Goal: Task Accomplishment & Management: Use online tool/utility

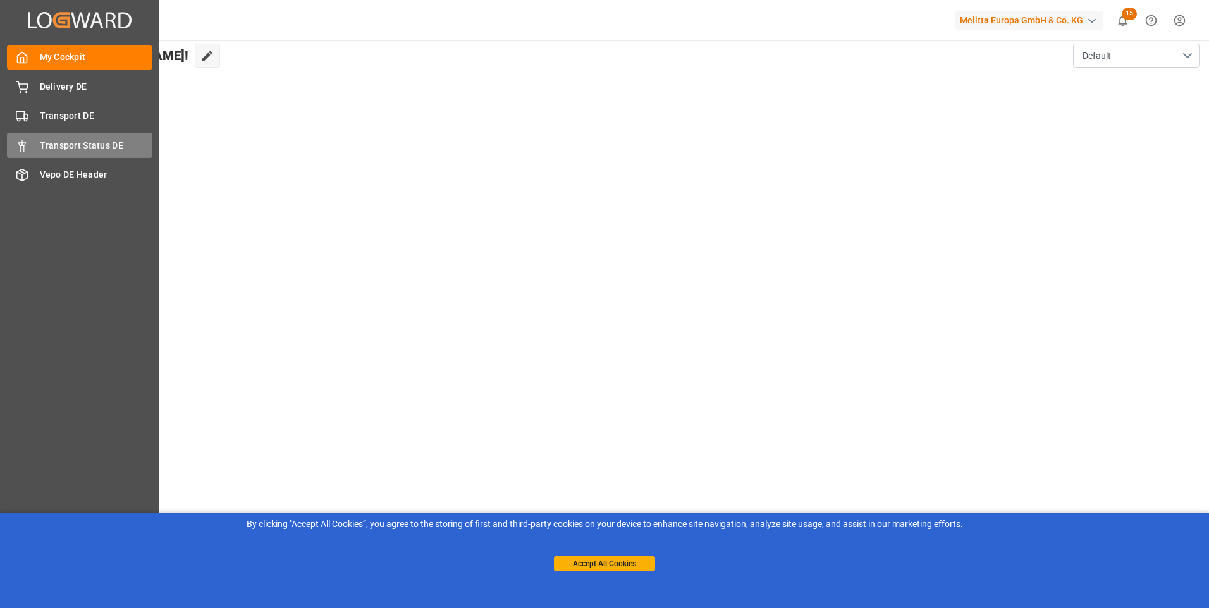
click at [66, 144] on span "Transport Status DE" at bounding box center [96, 145] width 113 height 13
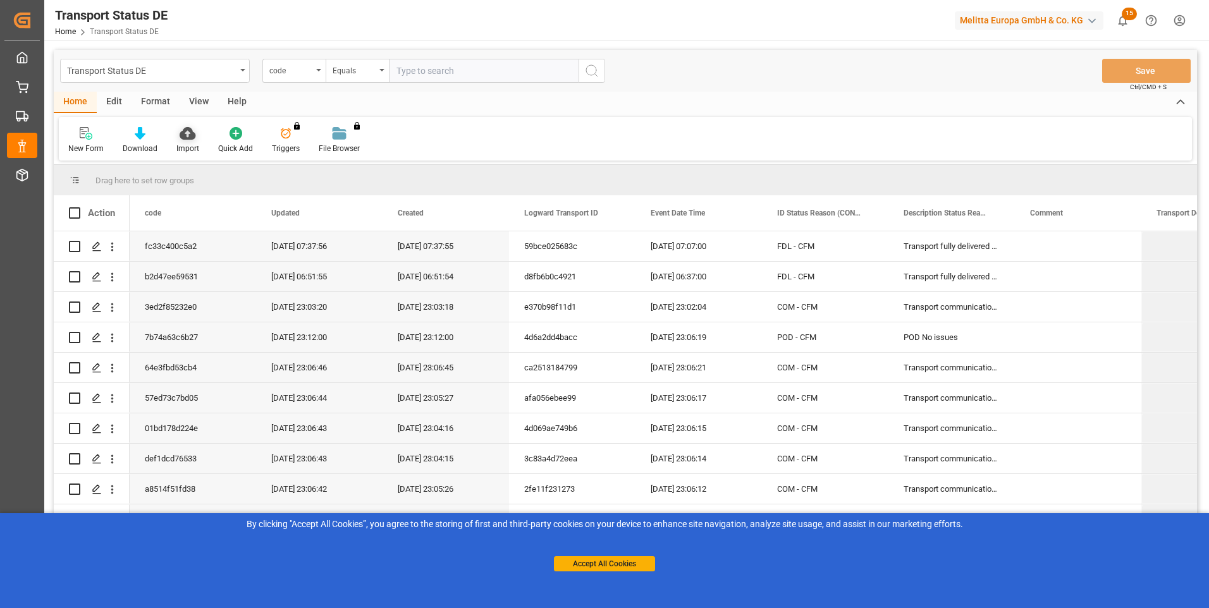
click at [182, 141] on div "Import" at bounding box center [188, 140] width 42 height 28
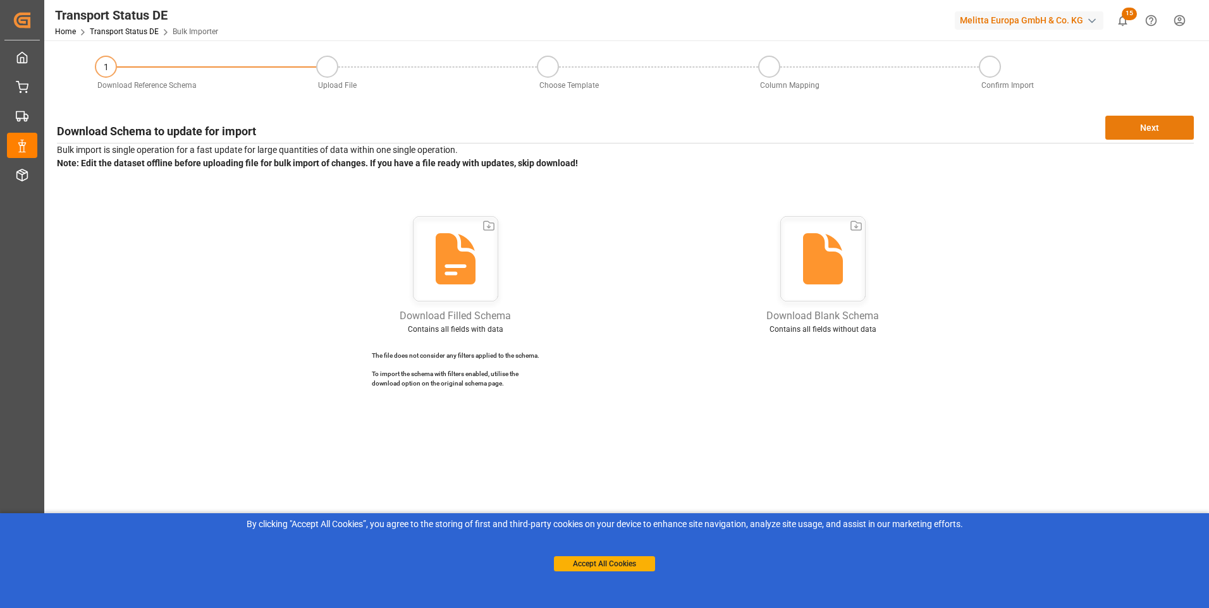
click at [1141, 126] on button "Next" at bounding box center [1150, 128] width 89 height 24
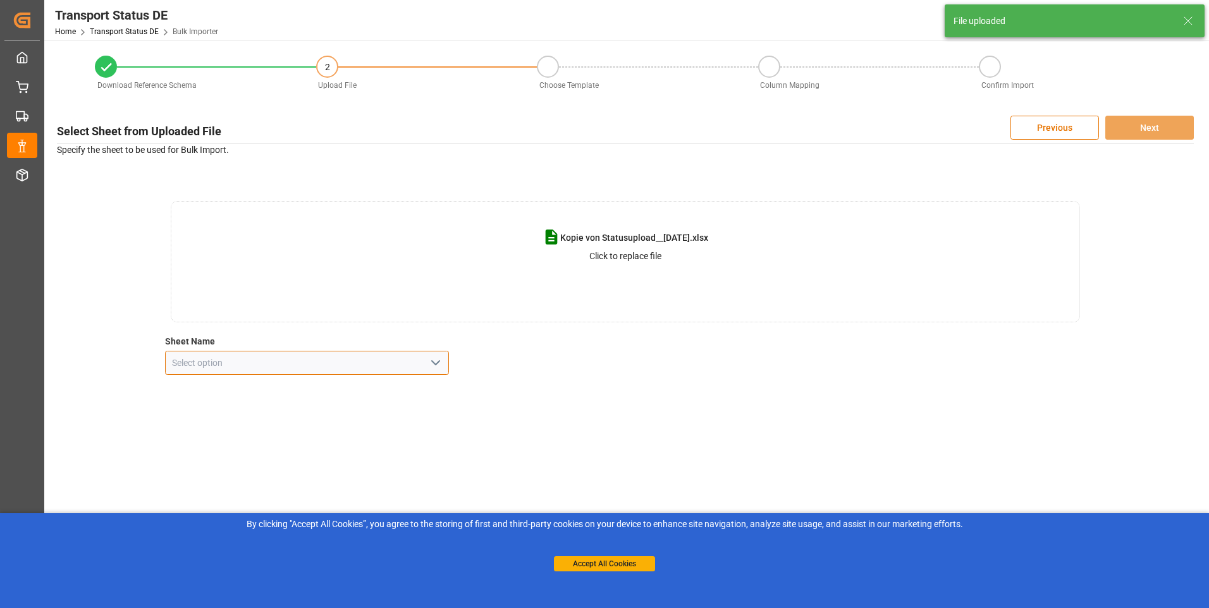
drag, startPoint x: 213, startPoint y: 367, endPoint x: 242, endPoint y: 367, distance: 29.1
click at [214, 368] on input at bounding box center [307, 363] width 285 height 24
click at [437, 362] on icon "open menu" at bounding box center [435, 362] width 15 height 15
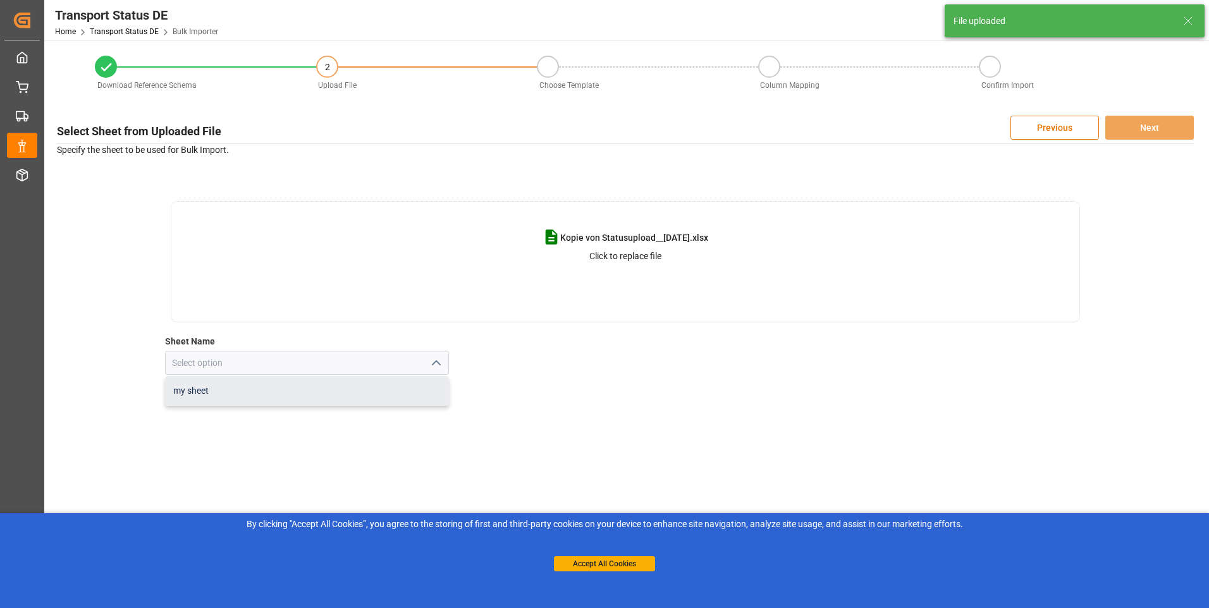
click at [239, 393] on div "my sheet" at bounding box center [307, 391] width 283 height 28
type input "my sheet"
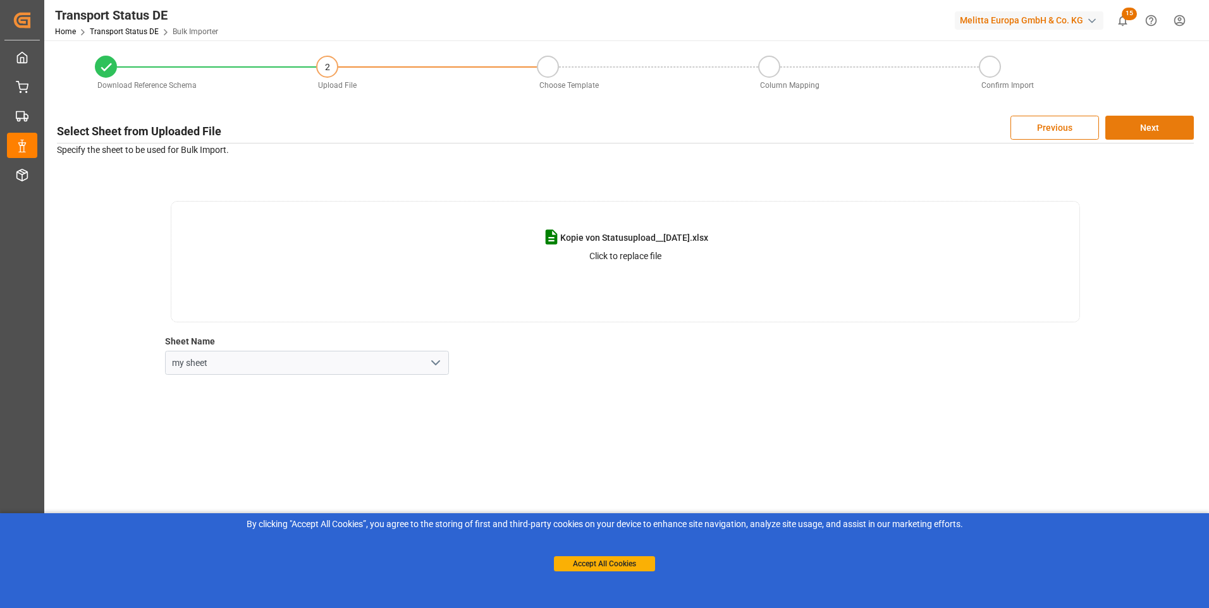
click at [1153, 128] on button "Next" at bounding box center [1150, 128] width 89 height 24
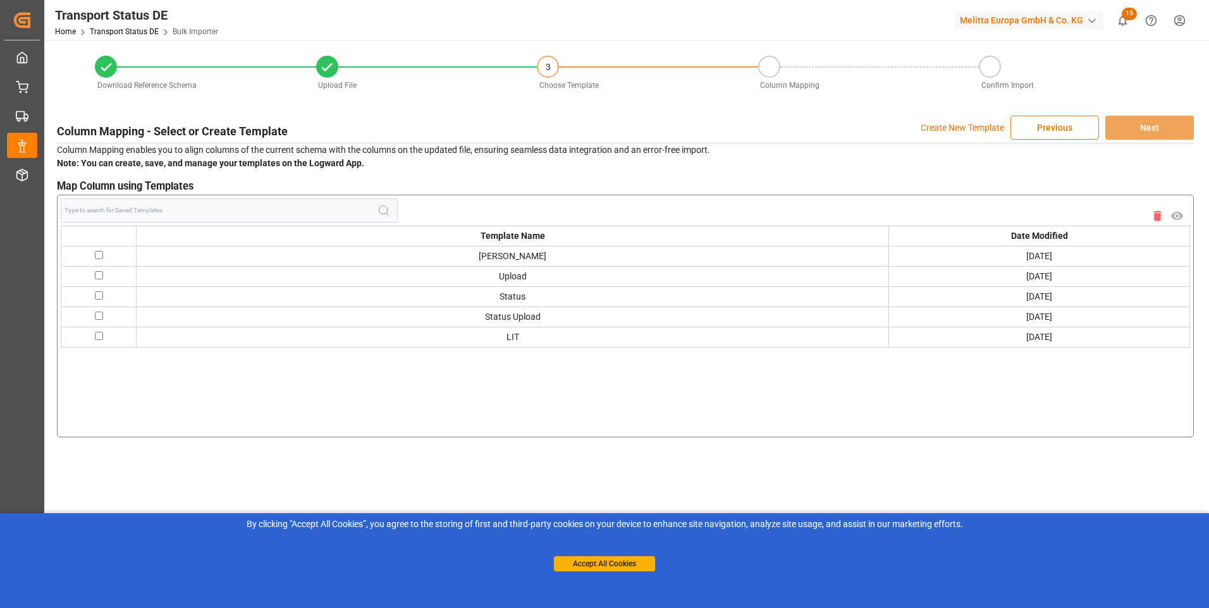
click at [97, 335] on input "checkbox" at bounding box center [99, 336] width 8 height 8
checkbox input "true"
click at [1138, 135] on button "Next" at bounding box center [1150, 128] width 89 height 24
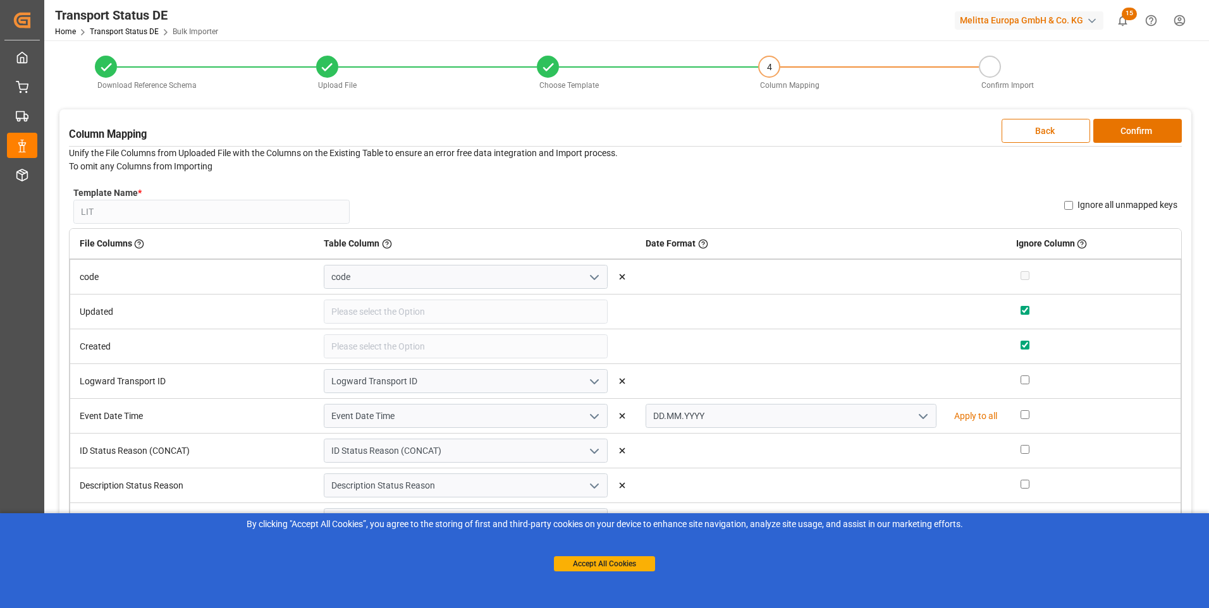
click at [1138, 135] on button "Confirm" at bounding box center [1138, 131] width 89 height 24
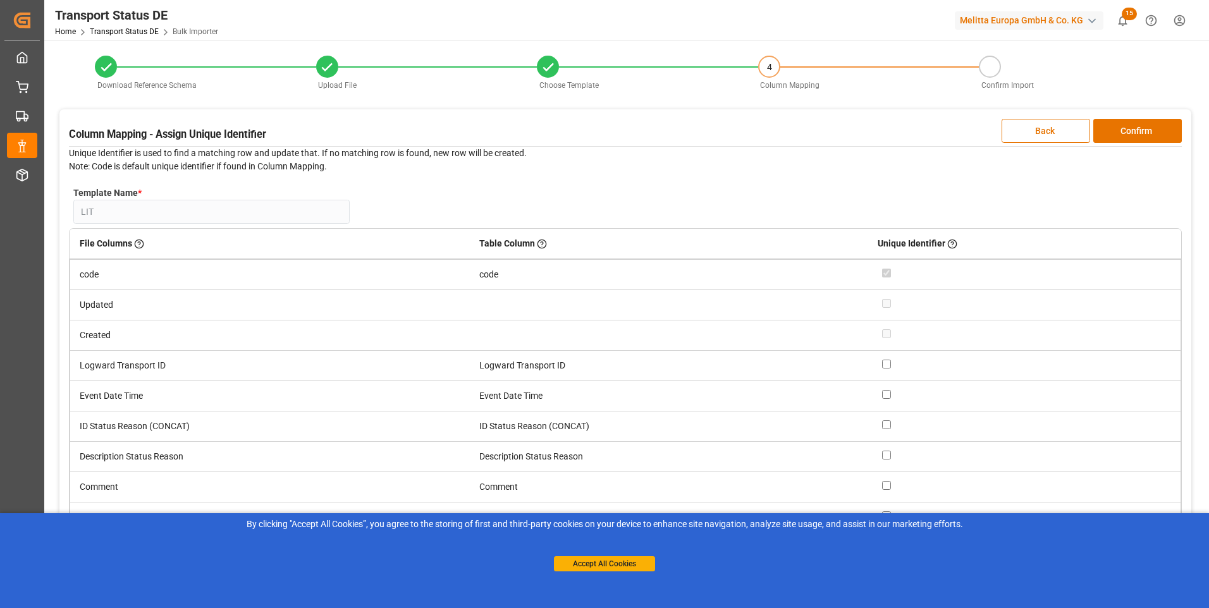
click at [1138, 135] on button "Confirm" at bounding box center [1138, 131] width 89 height 24
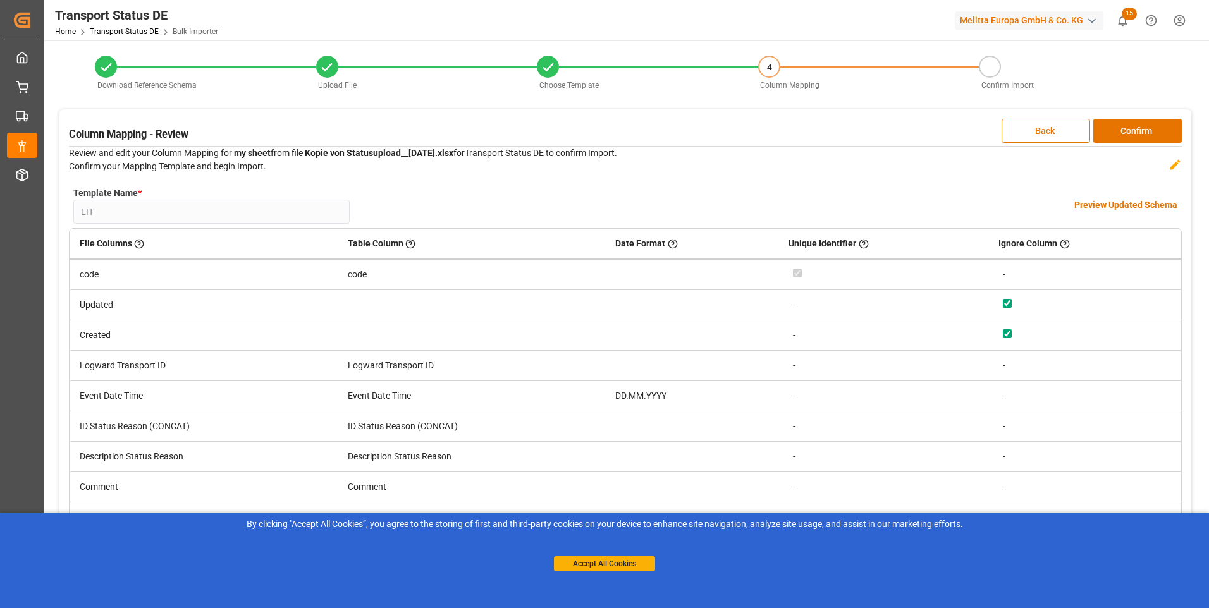
click at [1138, 135] on button "Confirm" at bounding box center [1138, 131] width 89 height 24
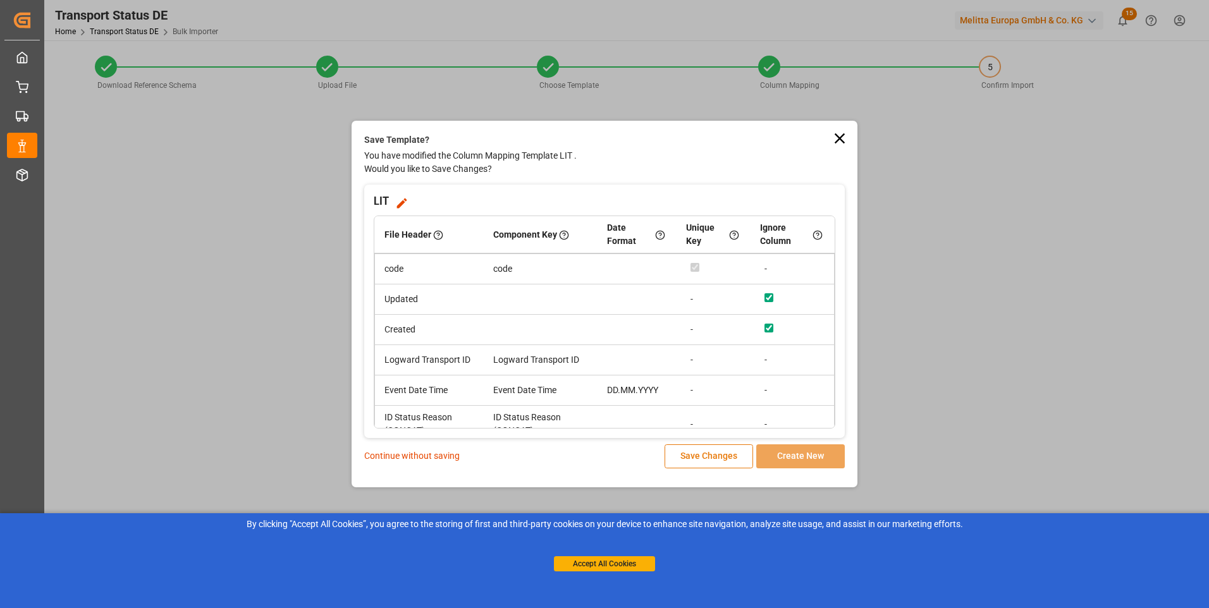
click at [724, 461] on button "Save Changes" at bounding box center [709, 457] width 89 height 24
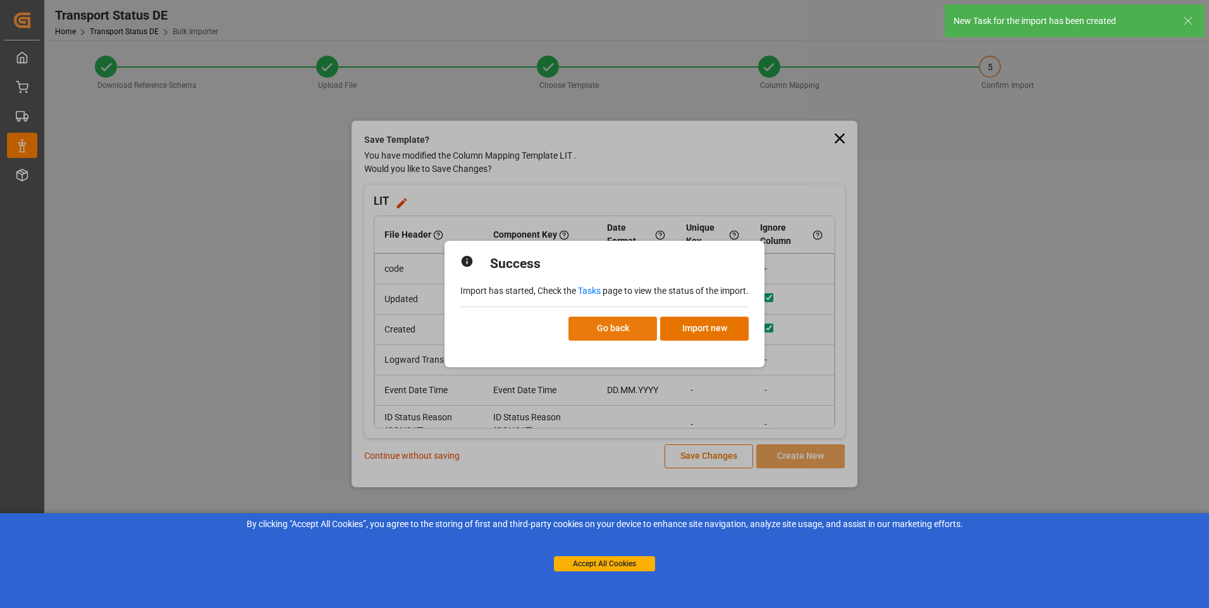
click at [636, 333] on button "Go back" at bounding box center [613, 329] width 89 height 24
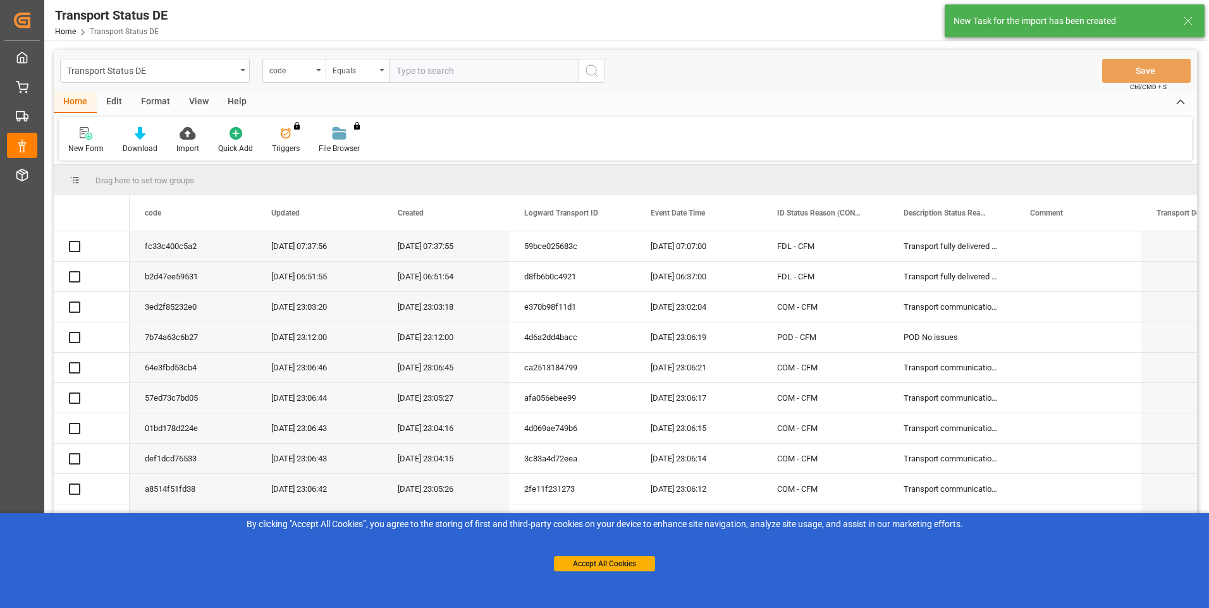
click at [1189, 19] on icon at bounding box center [1188, 20] width 15 height 15
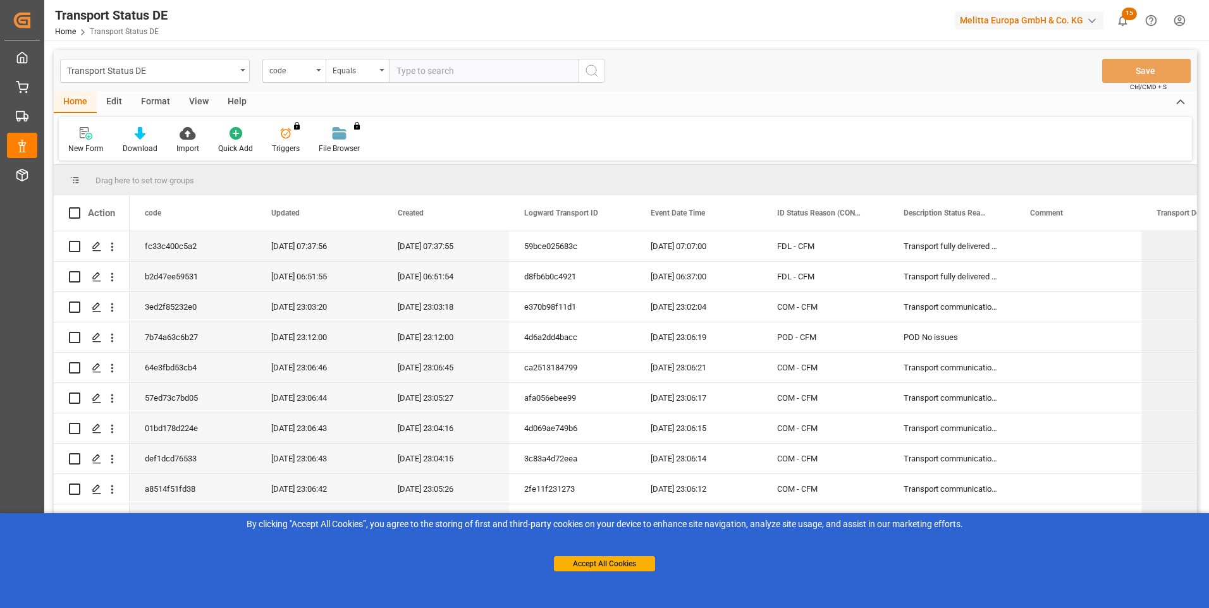
click at [1168, 25] on html "Created by potrace 1.15, written by [PERSON_NAME] [DATE]-[DATE] Created by potr…" at bounding box center [604, 304] width 1209 height 608
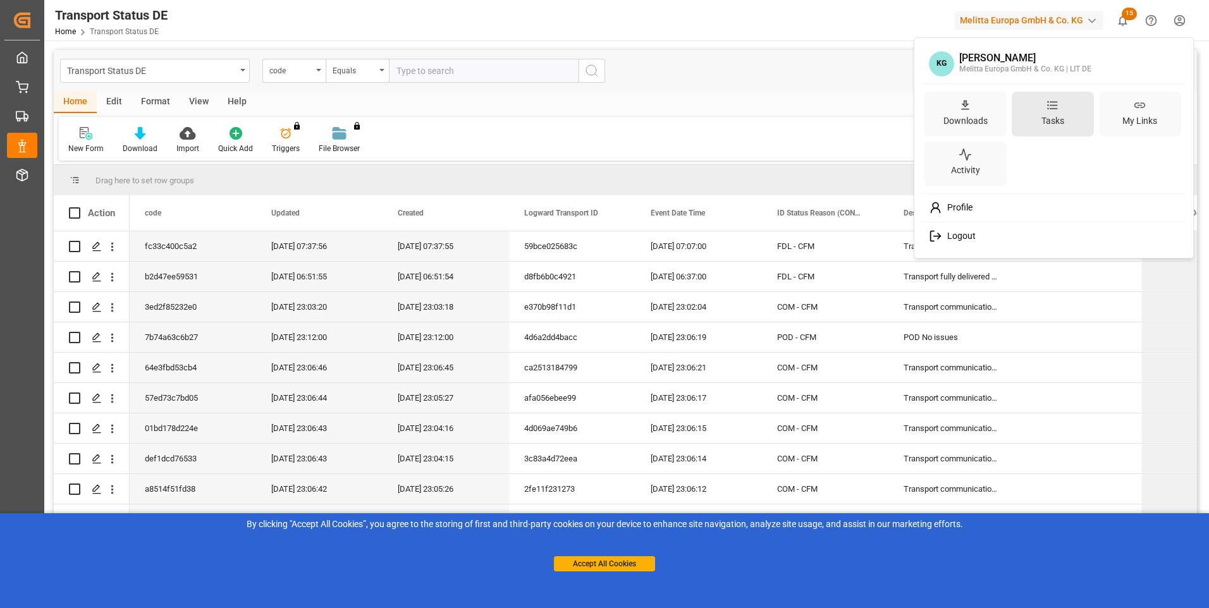
click at [1065, 107] on div "Tasks" at bounding box center [1053, 114] width 82 height 45
